Goal: Information Seeking & Learning: Learn about a topic

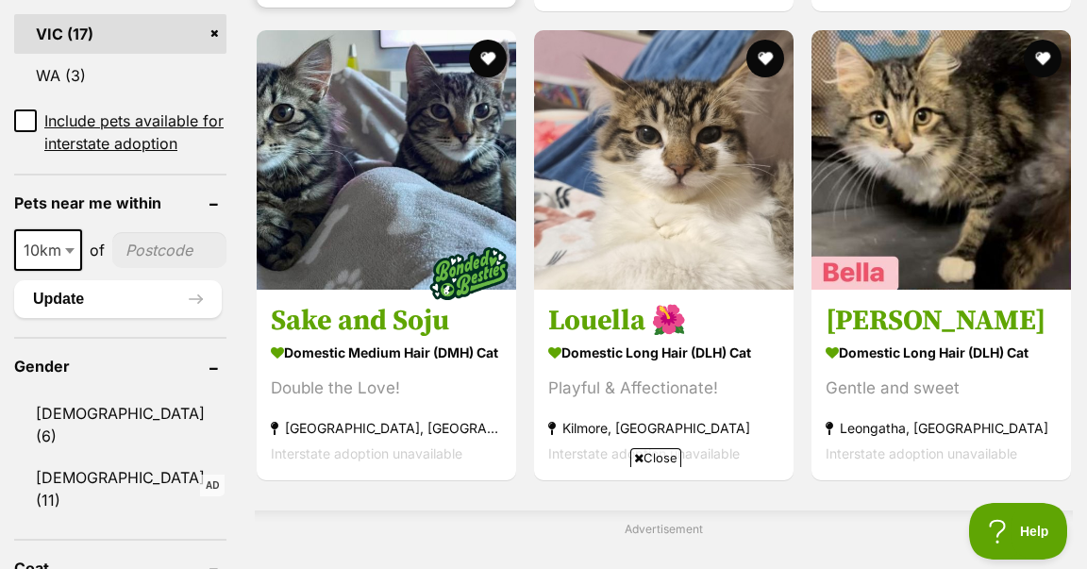
scroll to position [1281, 0]
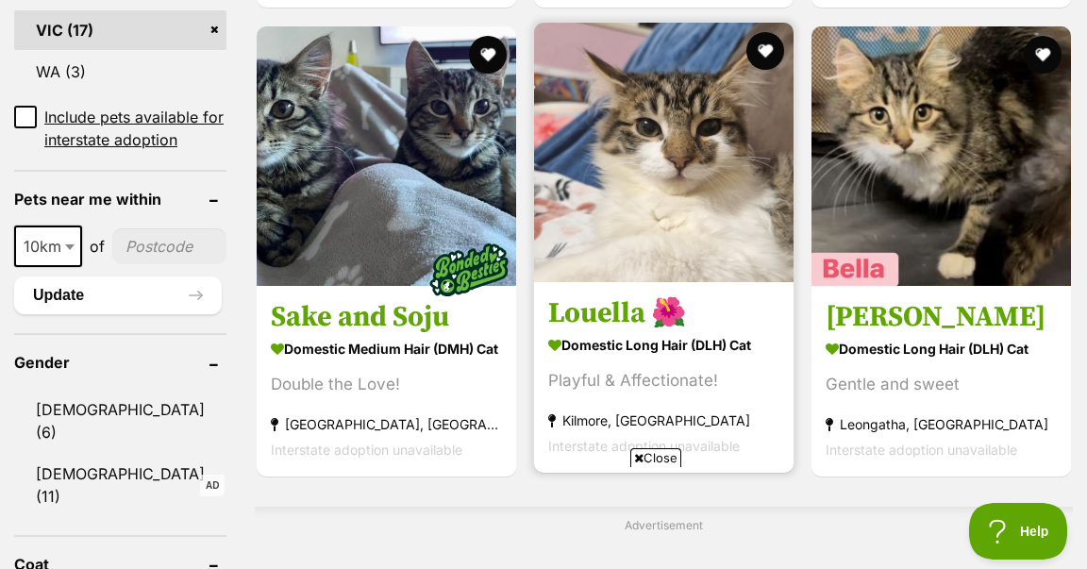
click at [609, 324] on h3 "Louella 🌺" at bounding box center [663, 313] width 231 height 36
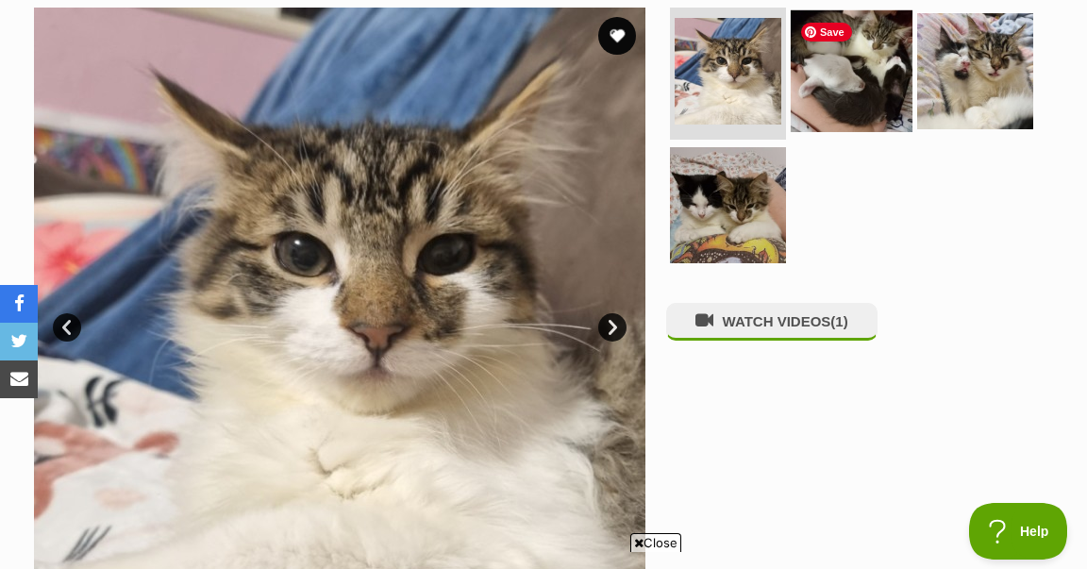
click at [835, 62] on img at bounding box center [852, 71] width 122 height 122
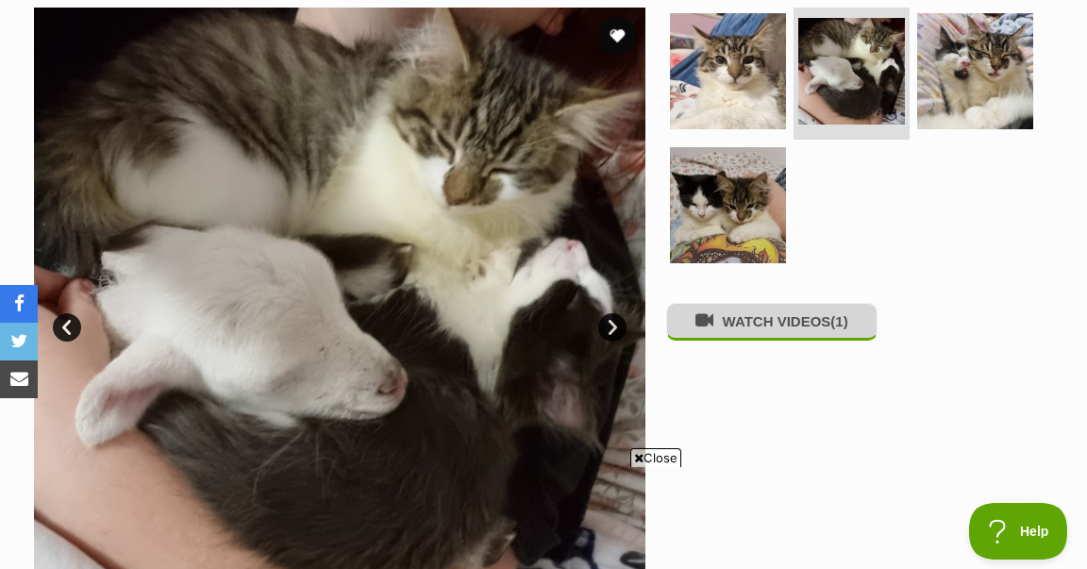
click at [766, 336] on button "WATCH VIDEOS (1)" at bounding box center [771, 321] width 211 height 37
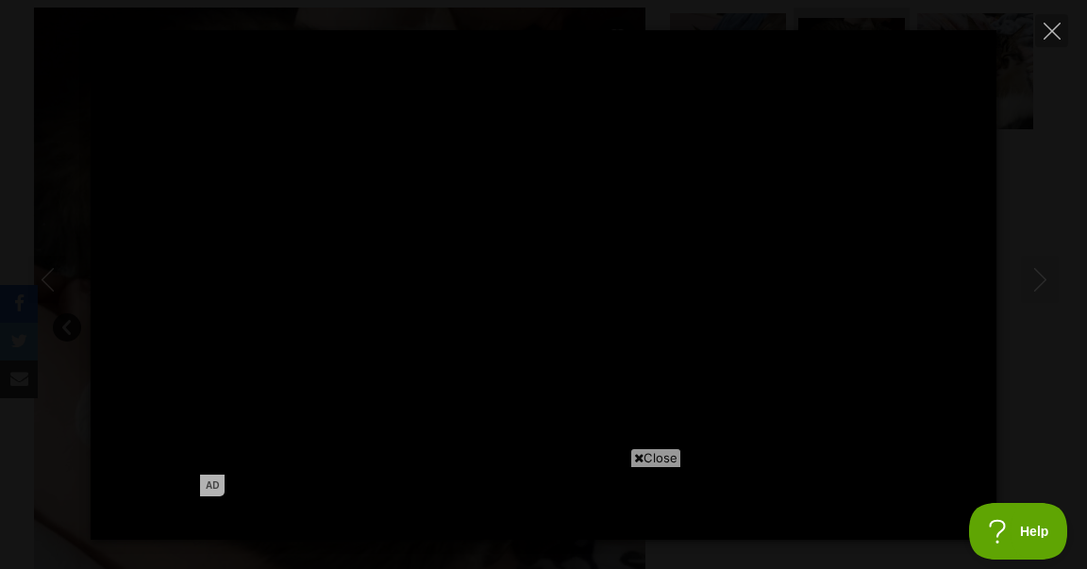
click at [651, 456] on span "Close" at bounding box center [655, 457] width 51 height 19
type input "100"
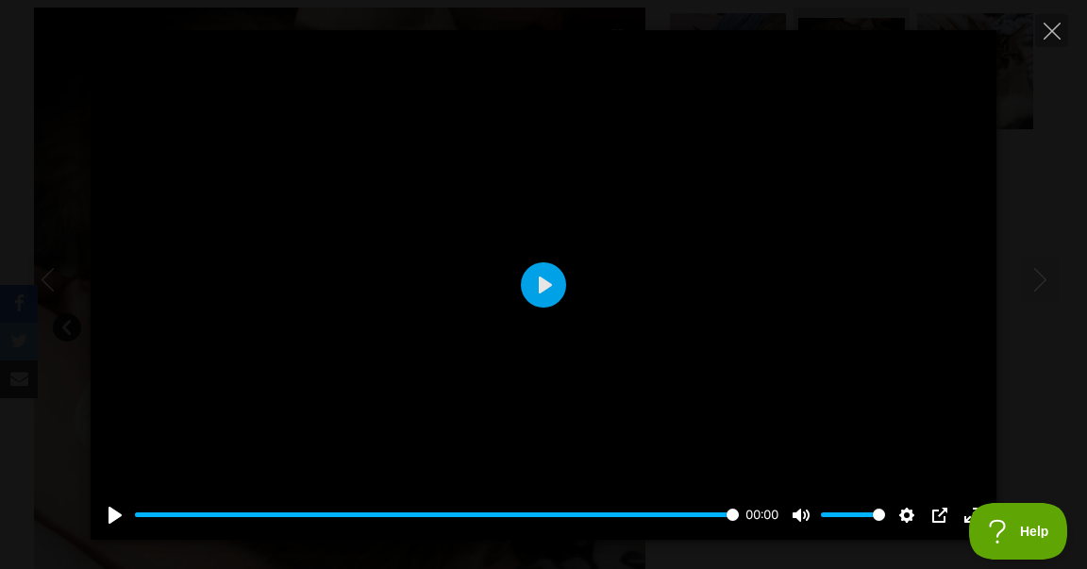
click at [1049, 38] on icon "Close" at bounding box center [1052, 31] width 17 height 17
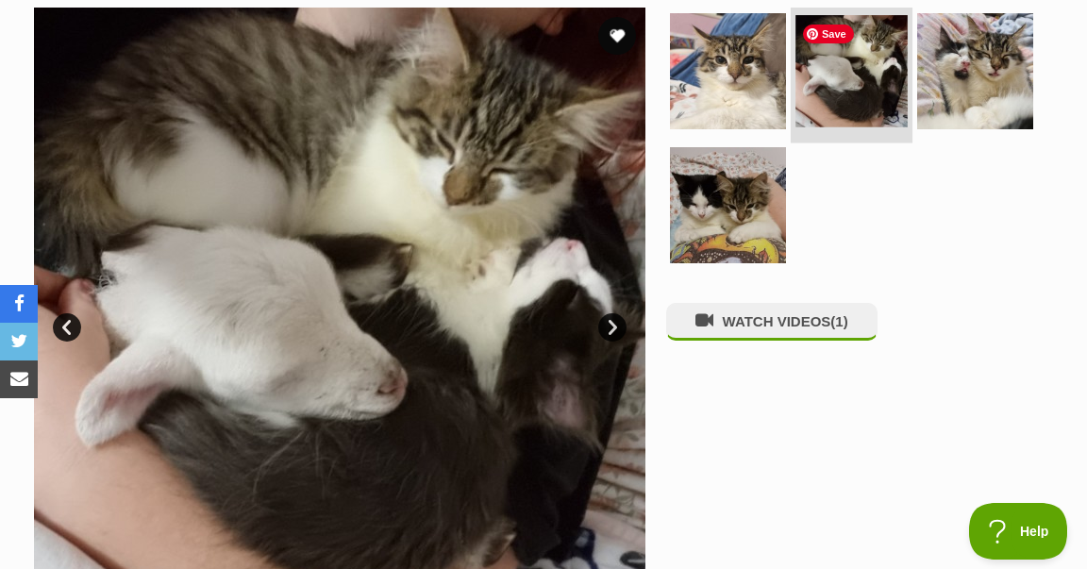
scroll to position [340, 0]
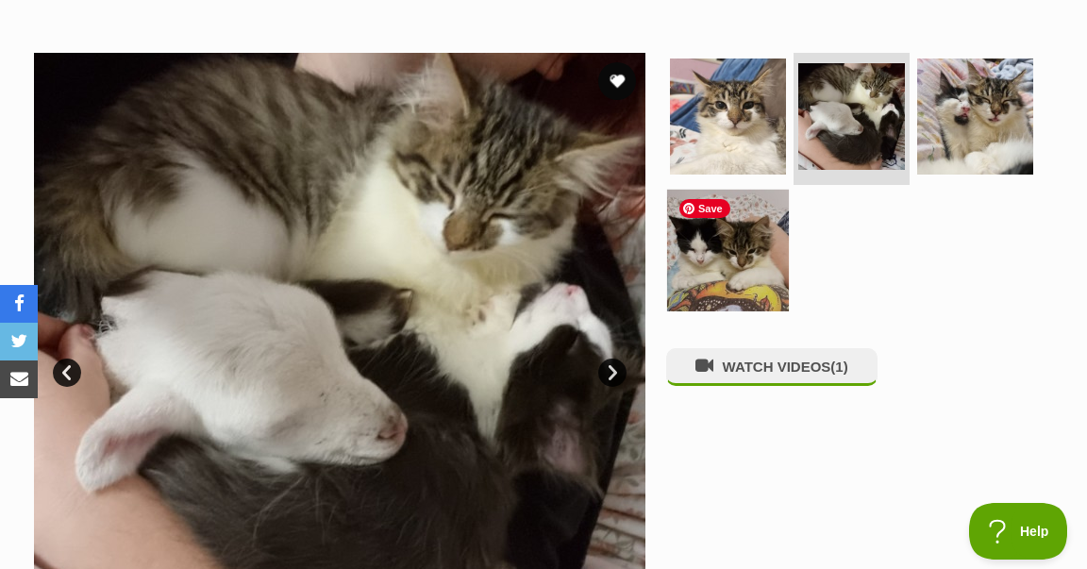
click at [755, 244] on img at bounding box center [728, 250] width 122 height 122
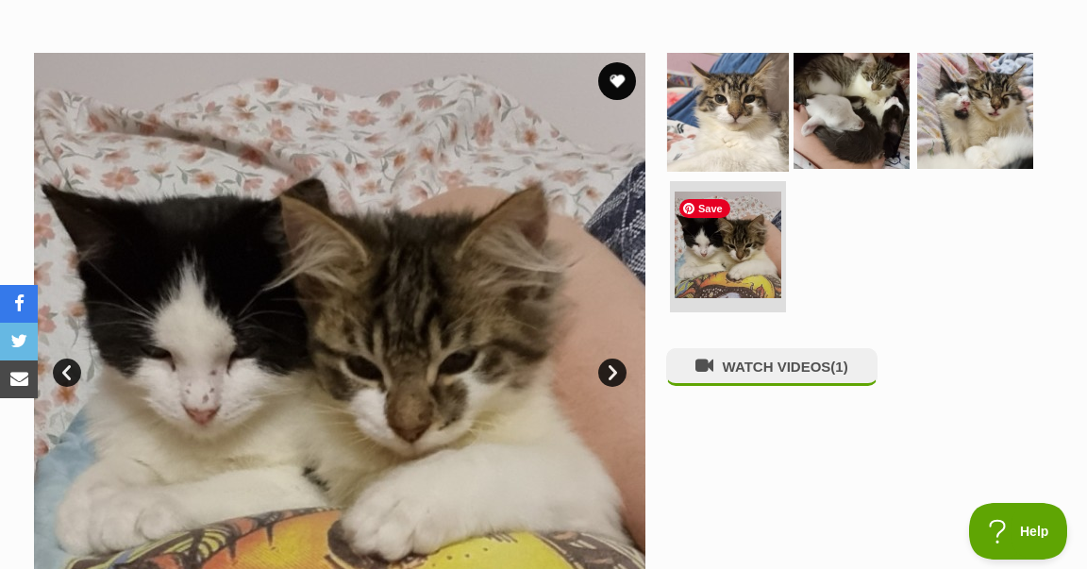
scroll to position [0, 0]
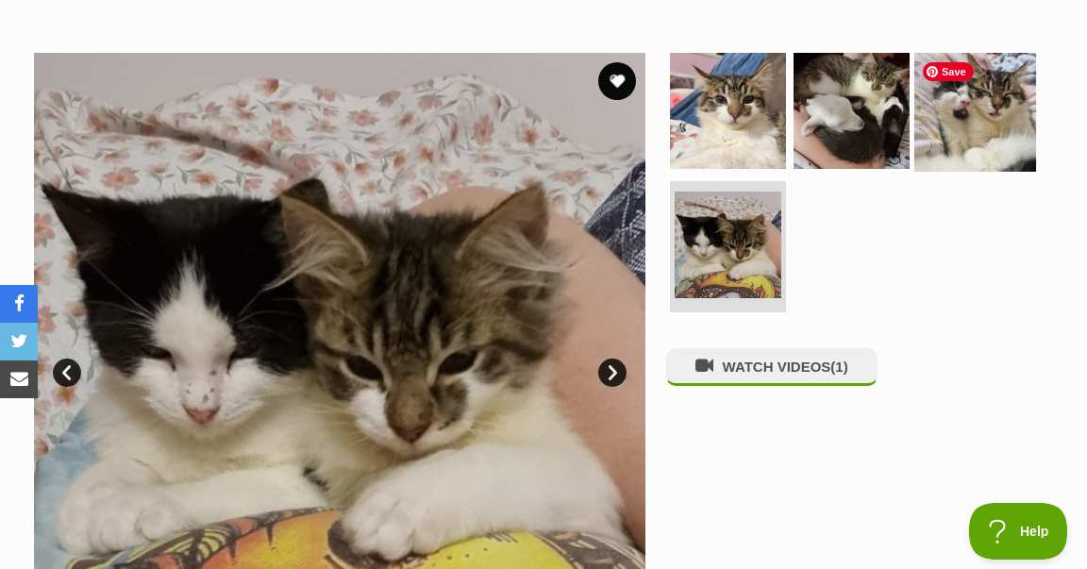
click at [952, 102] on img at bounding box center [976, 111] width 122 height 122
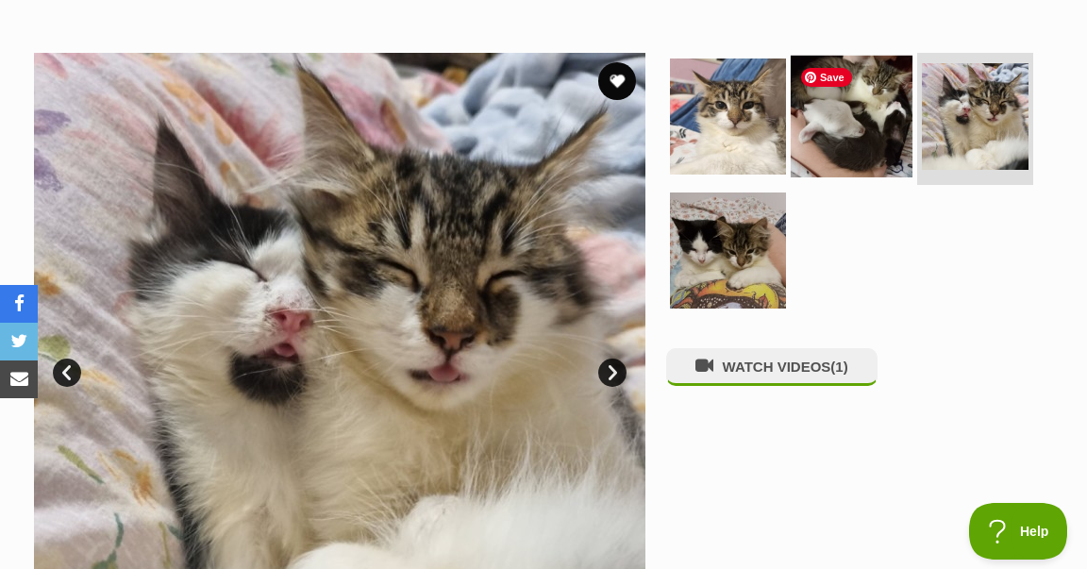
click at [873, 130] on img at bounding box center [852, 117] width 122 height 122
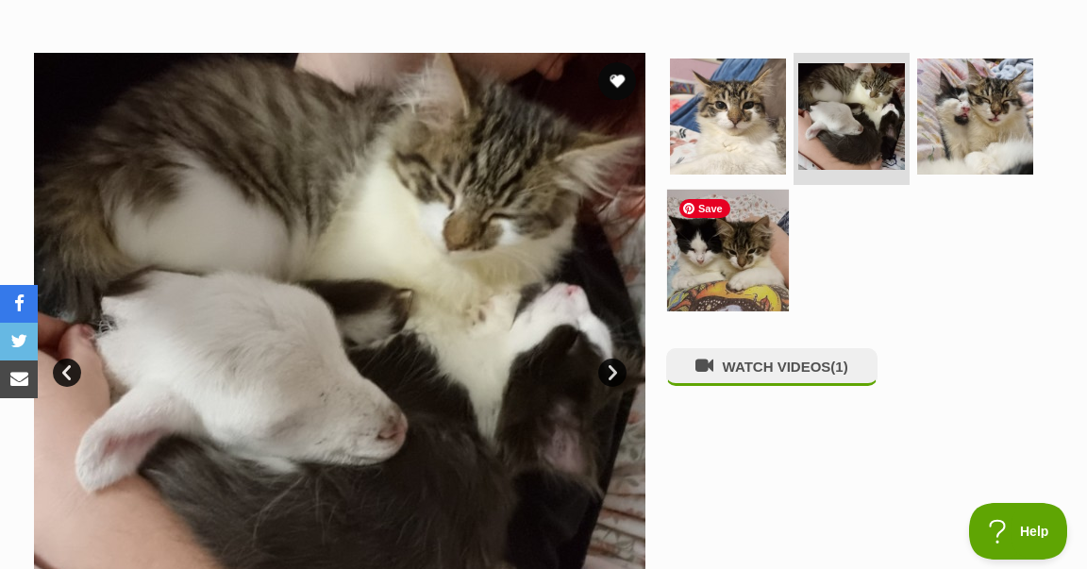
click at [741, 266] on img at bounding box center [728, 250] width 122 height 122
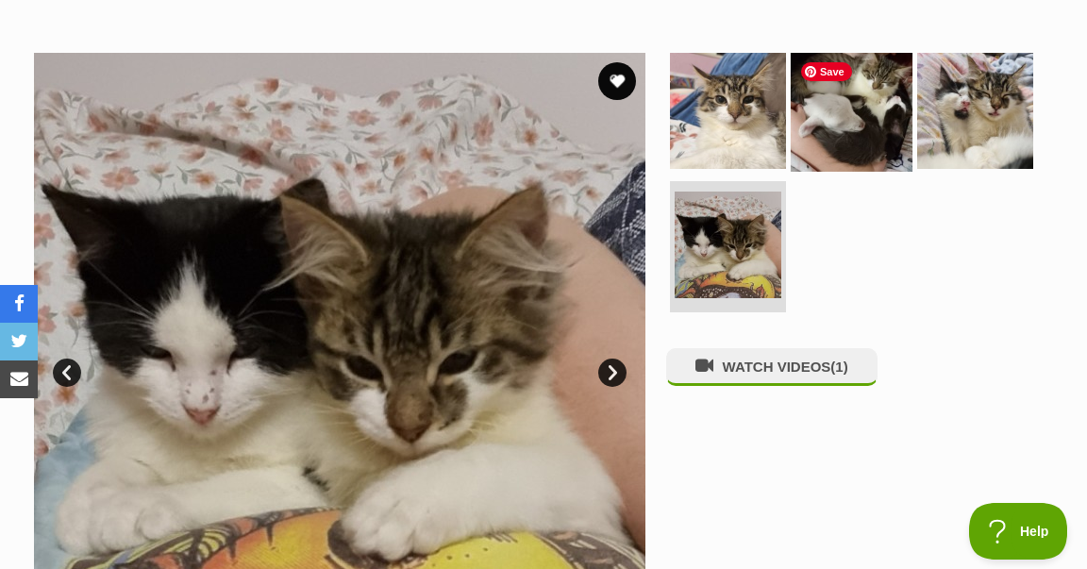
click at [878, 103] on img at bounding box center [852, 111] width 122 height 122
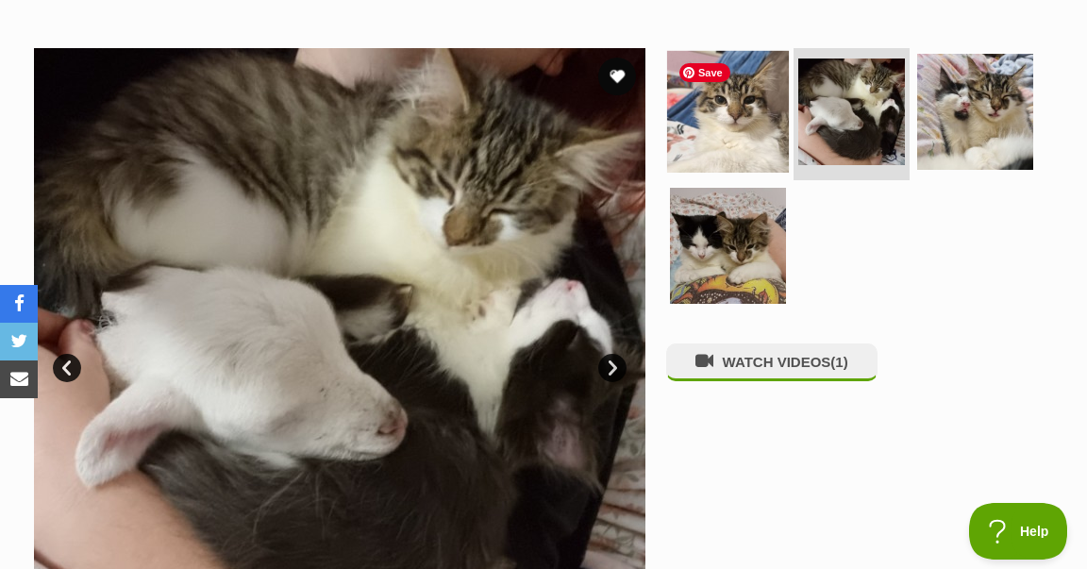
click at [752, 109] on img at bounding box center [728, 112] width 122 height 122
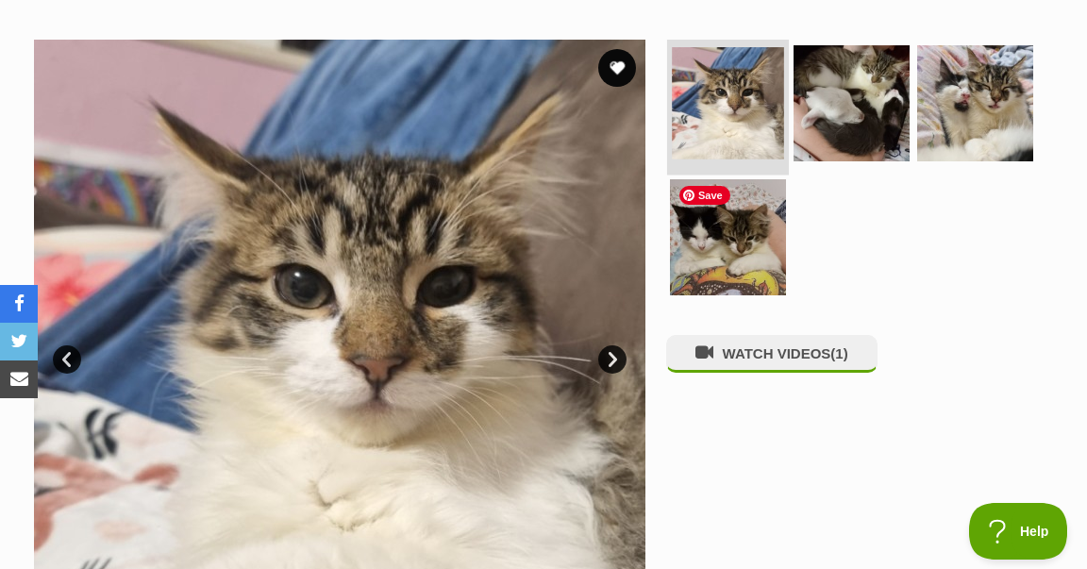
scroll to position [351, 0]
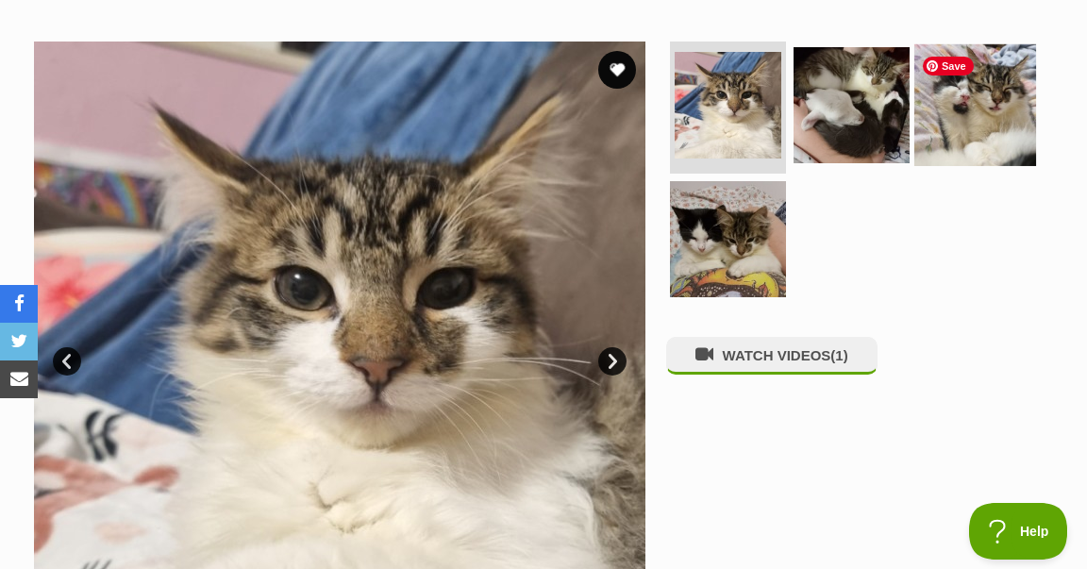
click at [983, 119] on img at bounding box center [976, 105] width 122 height 122
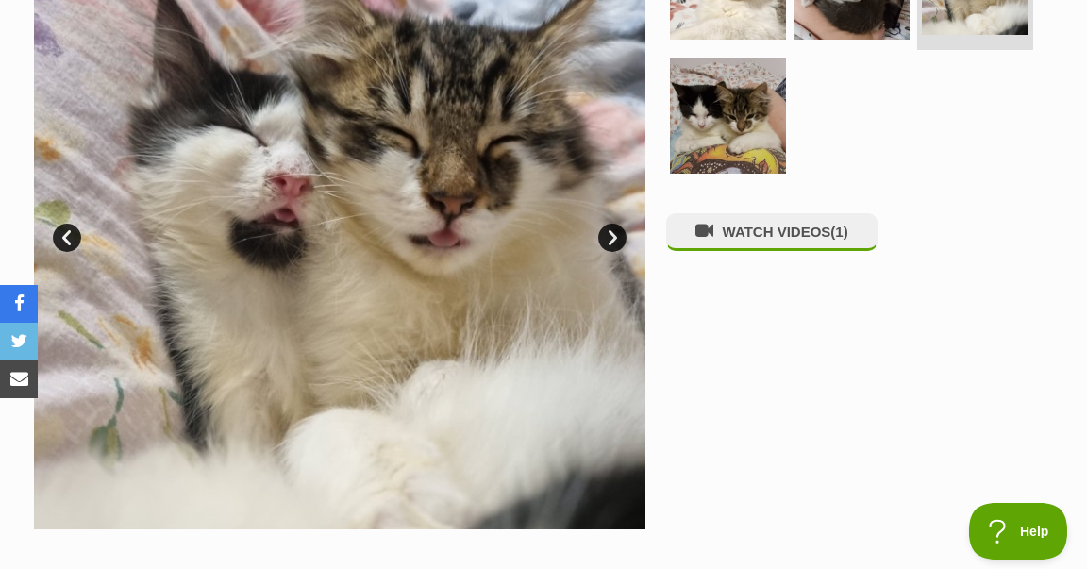
scroll to position [478, 0]
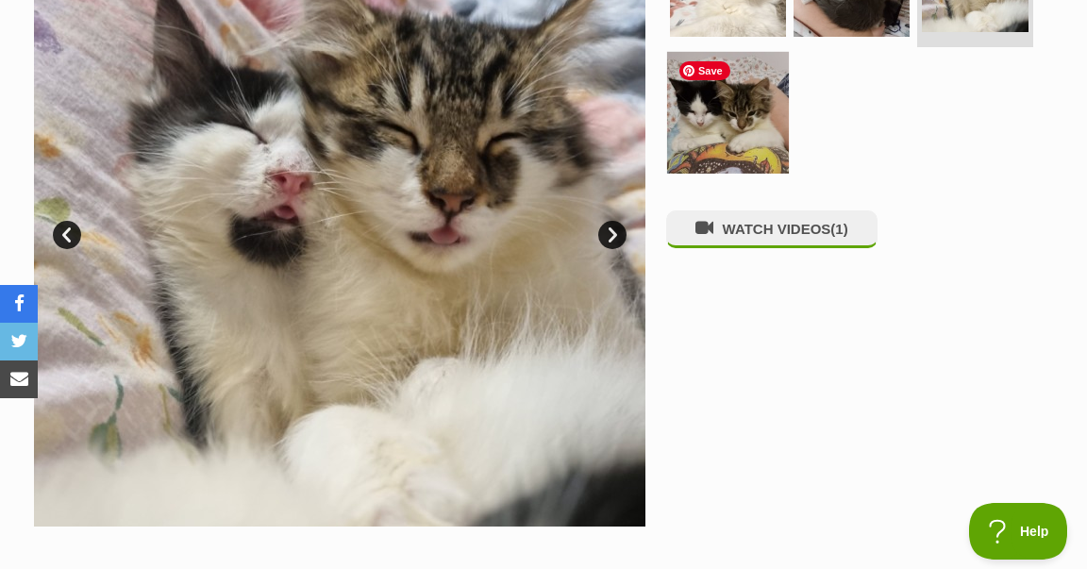
click at [748, 140] on img at bounding box center [728, 112] width 122 height 122
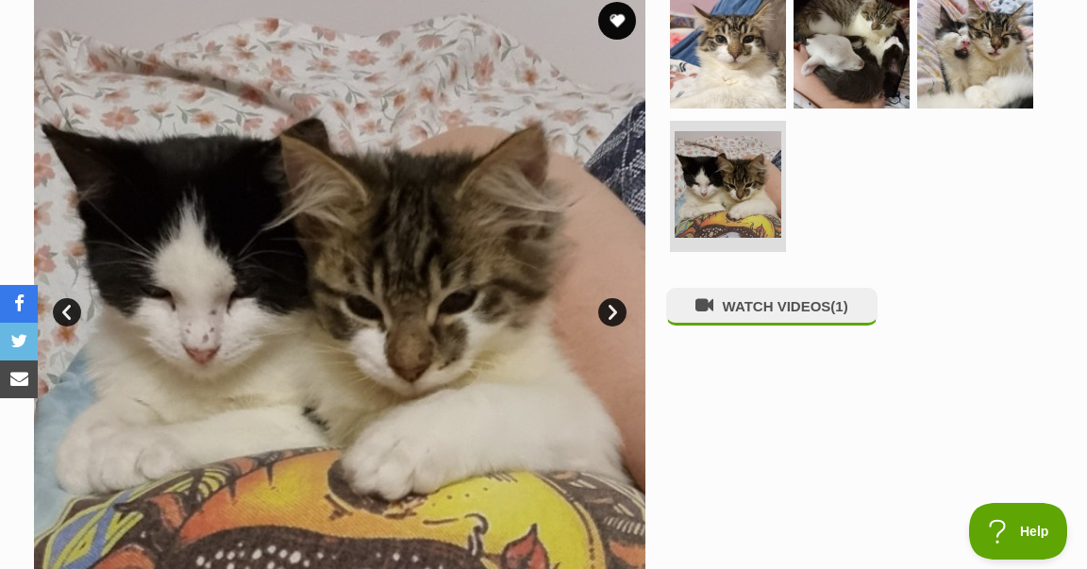
scroll to position [395, 0]
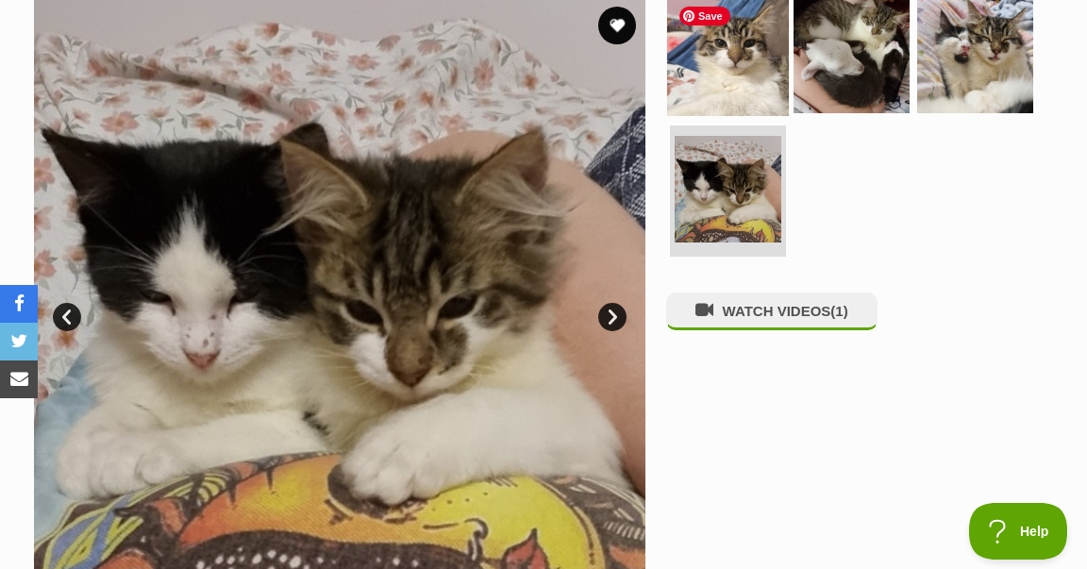
click at [756, 87] on img at bounding box center [728, 55] width 122 height 122
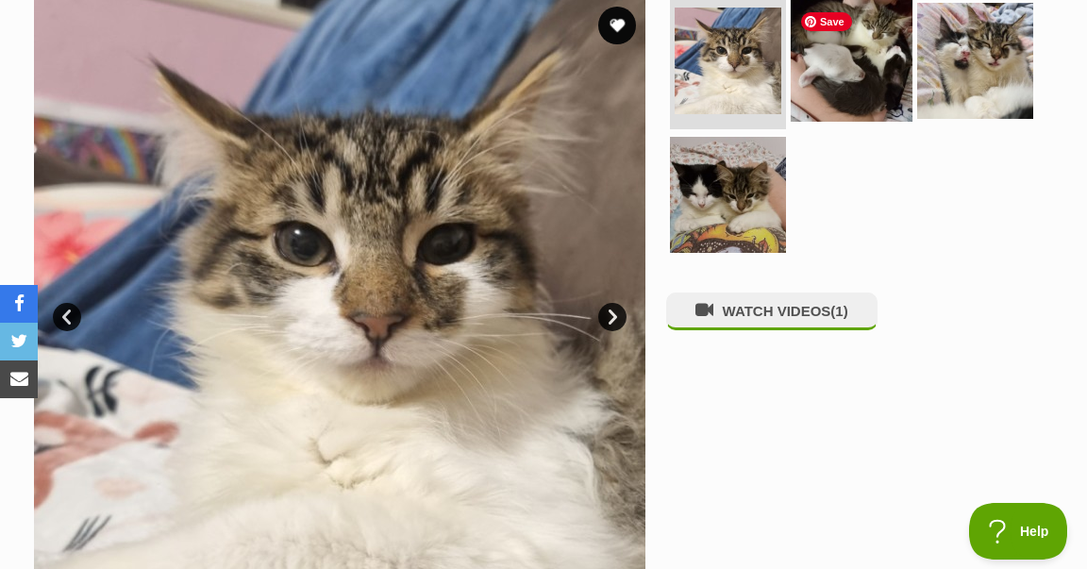
click at [883, 41] on img at bounding box center [852, 61] width 122 height 122
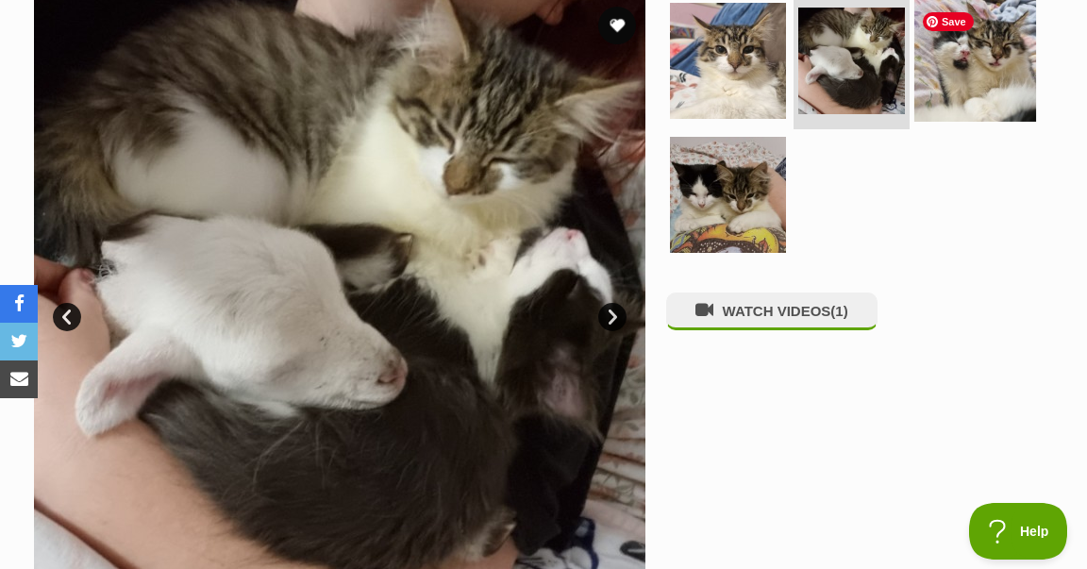
click at [984, 55] on img at bounding box center [976, 61] width 122 height 122
